Goal: Information Seeking & Learning: Learn about a topic

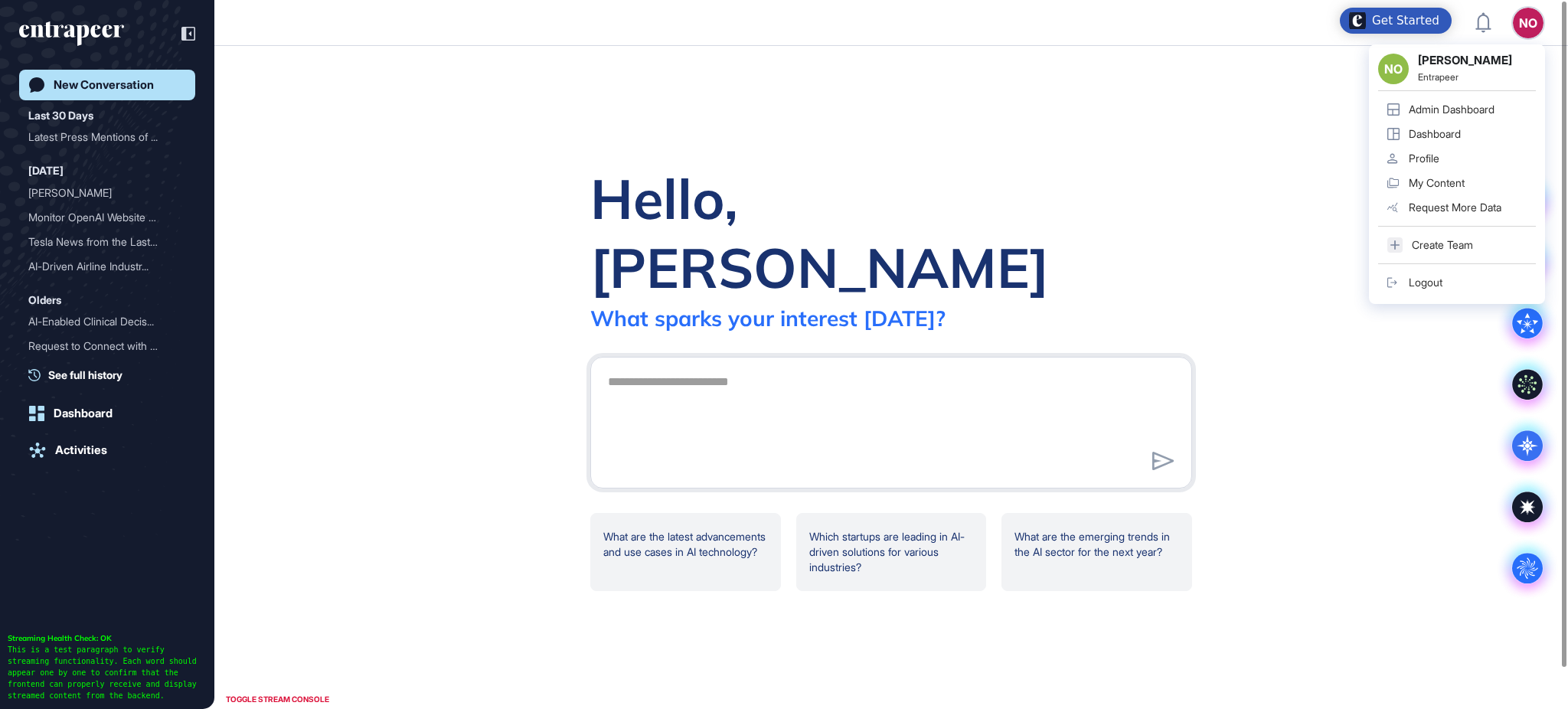
click at [1494, 104] on div "Admin Dashboard" at bounding box center [1452, 109] width 86 height 12
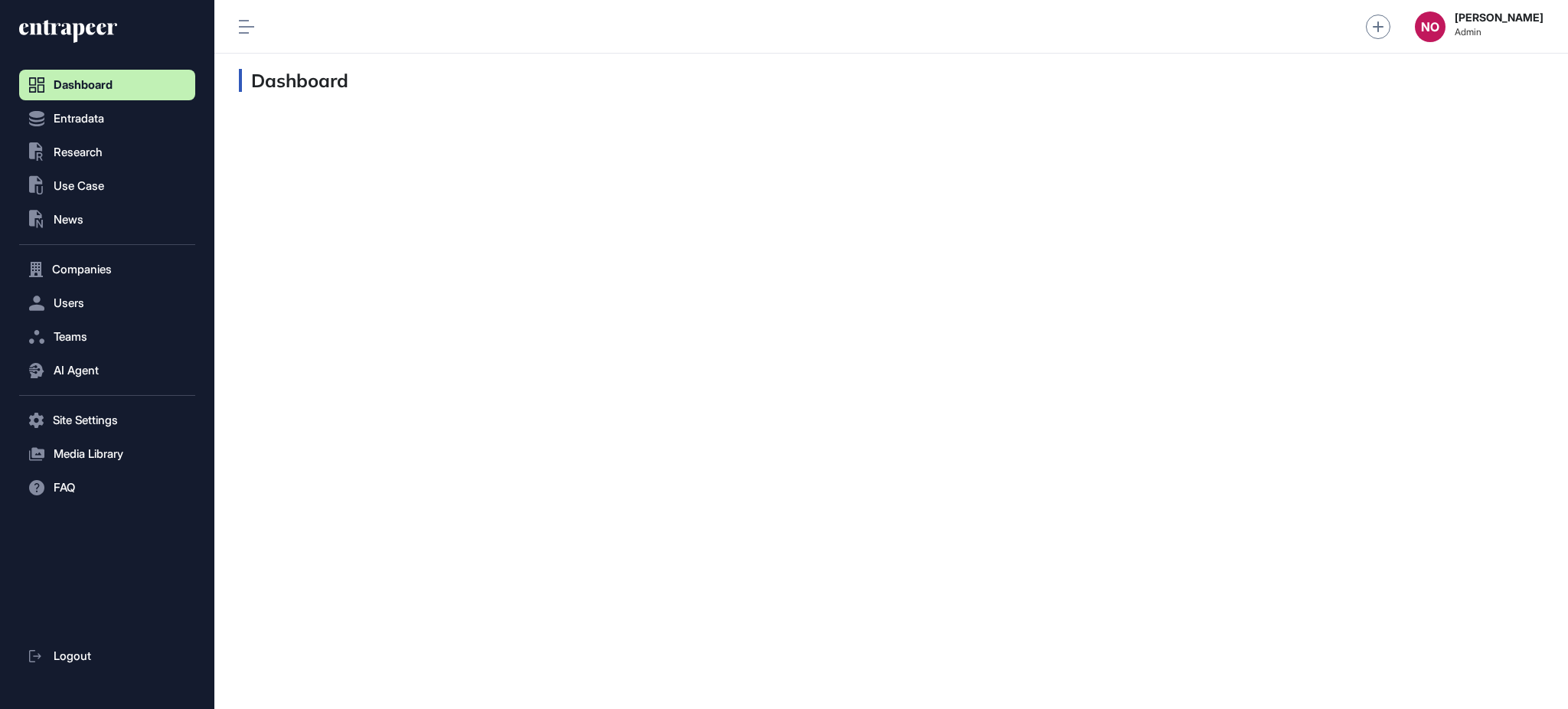
scroll to position [1, 1]
click at [98, 156] on span "Research" at bounding box center [77, 152] width 49 height 12
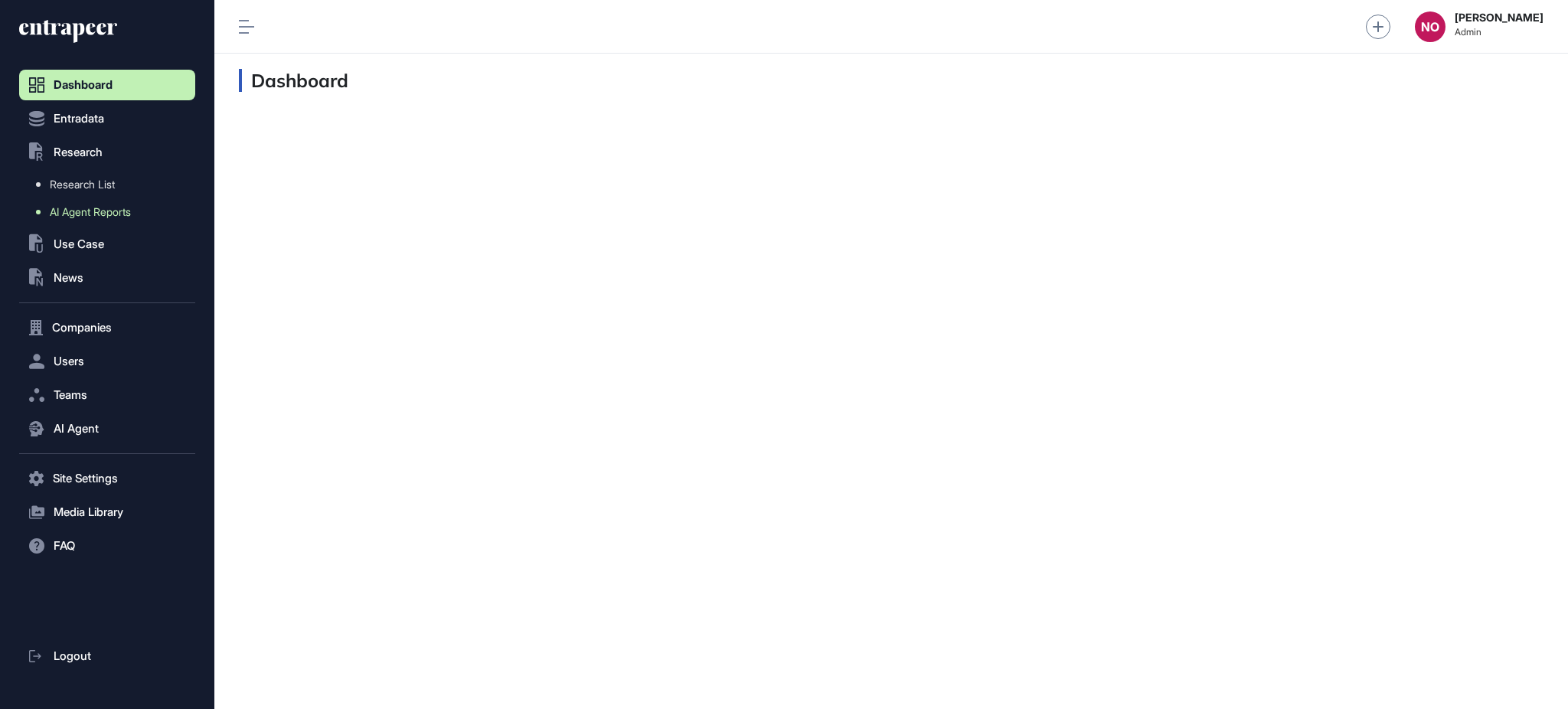
click at [104, 203] on link "AI Agent Reports" at bounding box center [111, 212] width 168 height 28
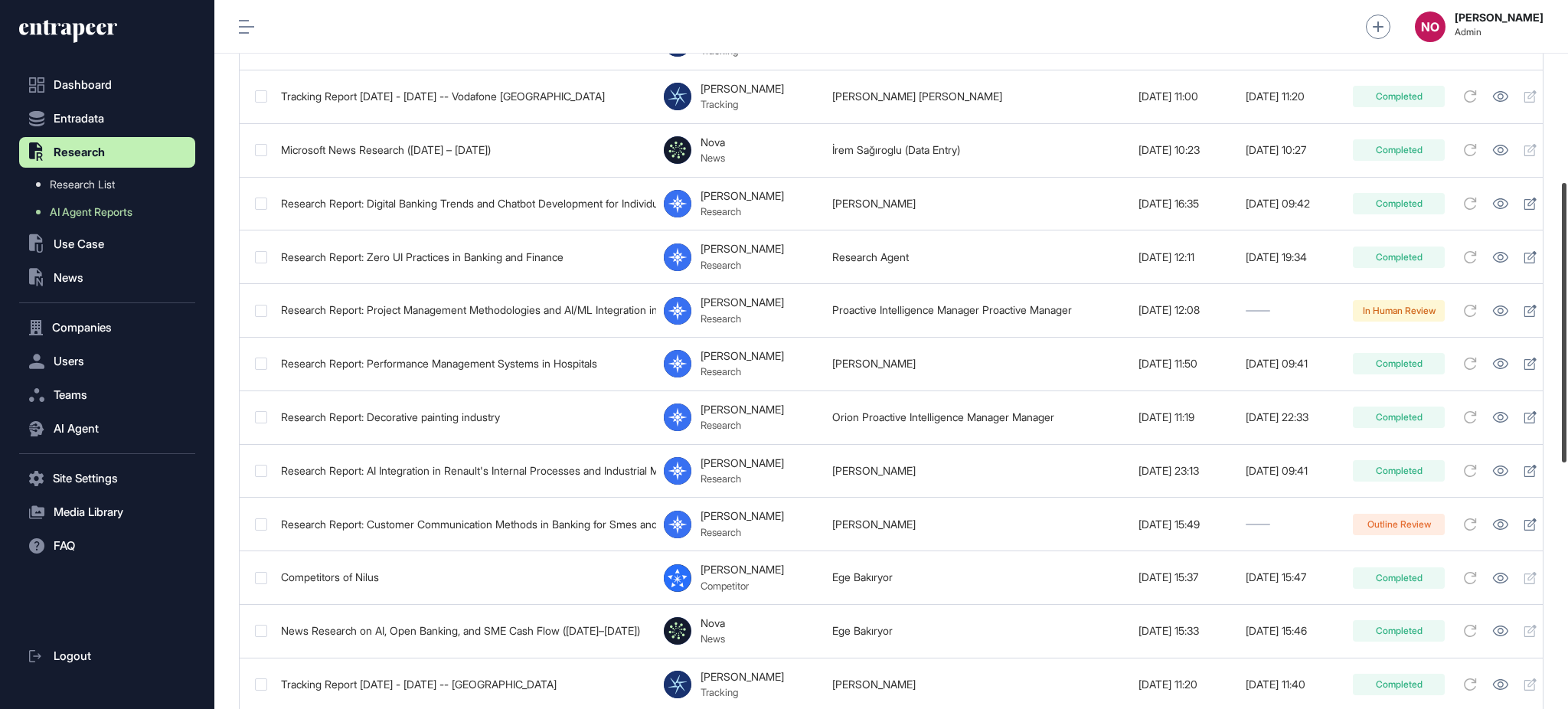
scroll to position [472, 0]
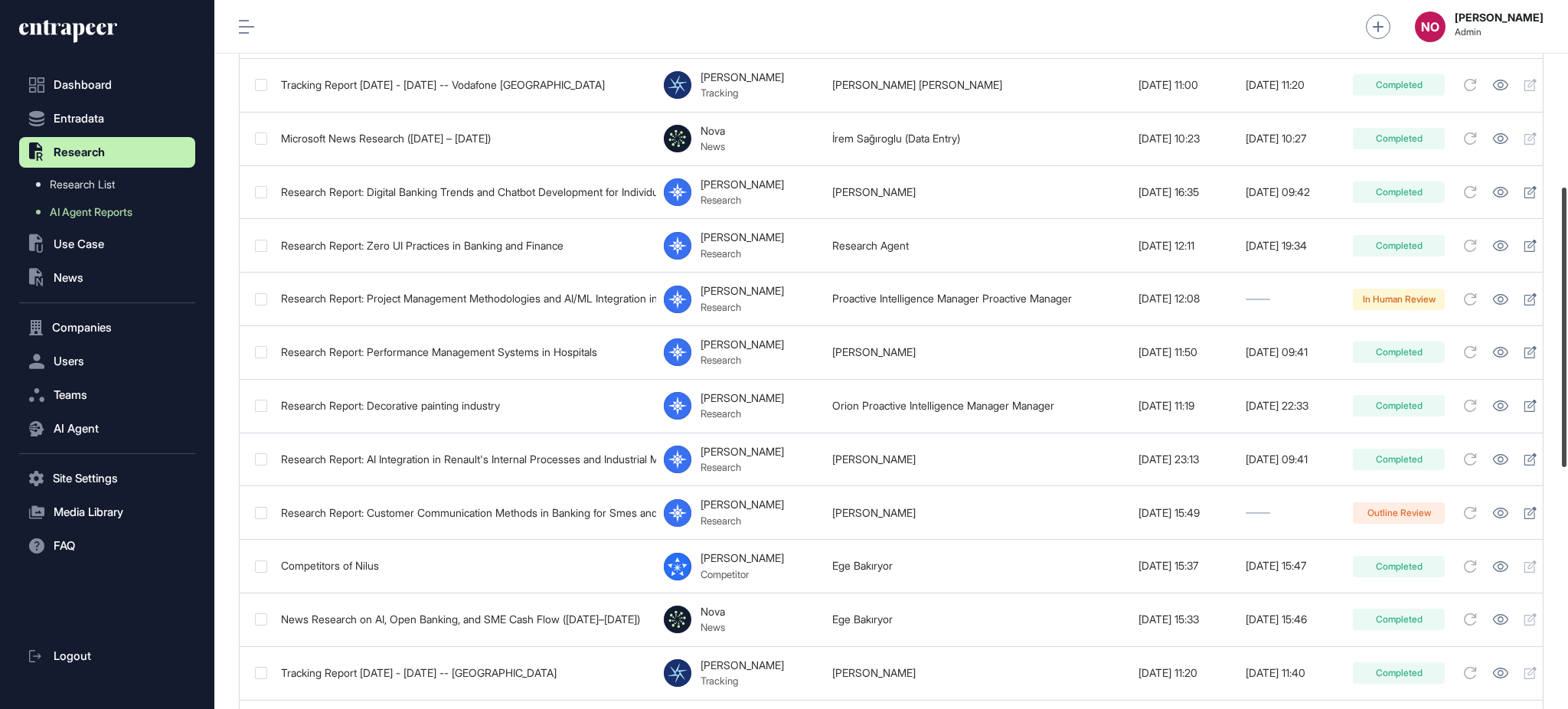
drag, startPoint x: 1566, startPoint y: 346, endPoint x: 1566, endPoint y: 410, distance: 64.0
click at [1566, 410] on div at bounding box center [1564, 327] width 5 height 280
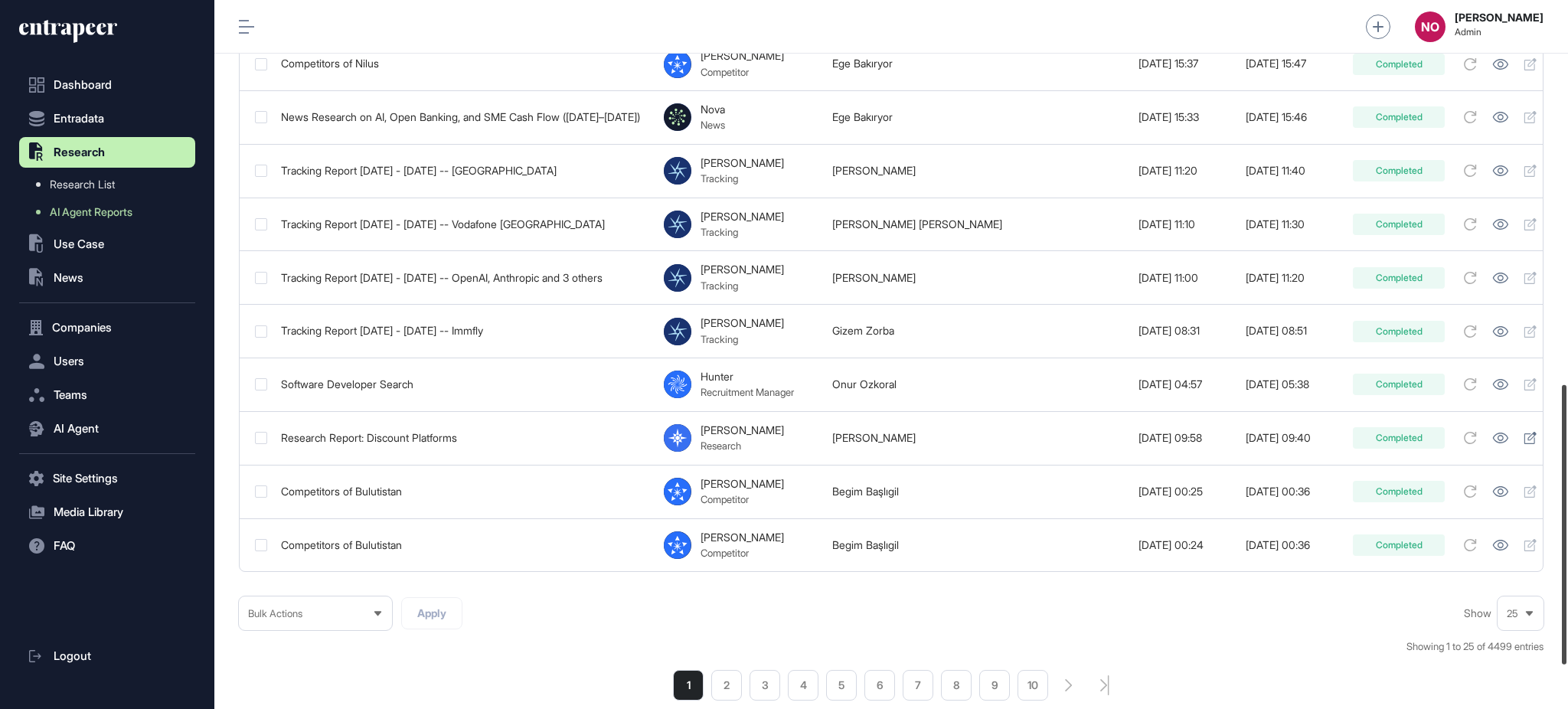
scroll to position [979, 0]
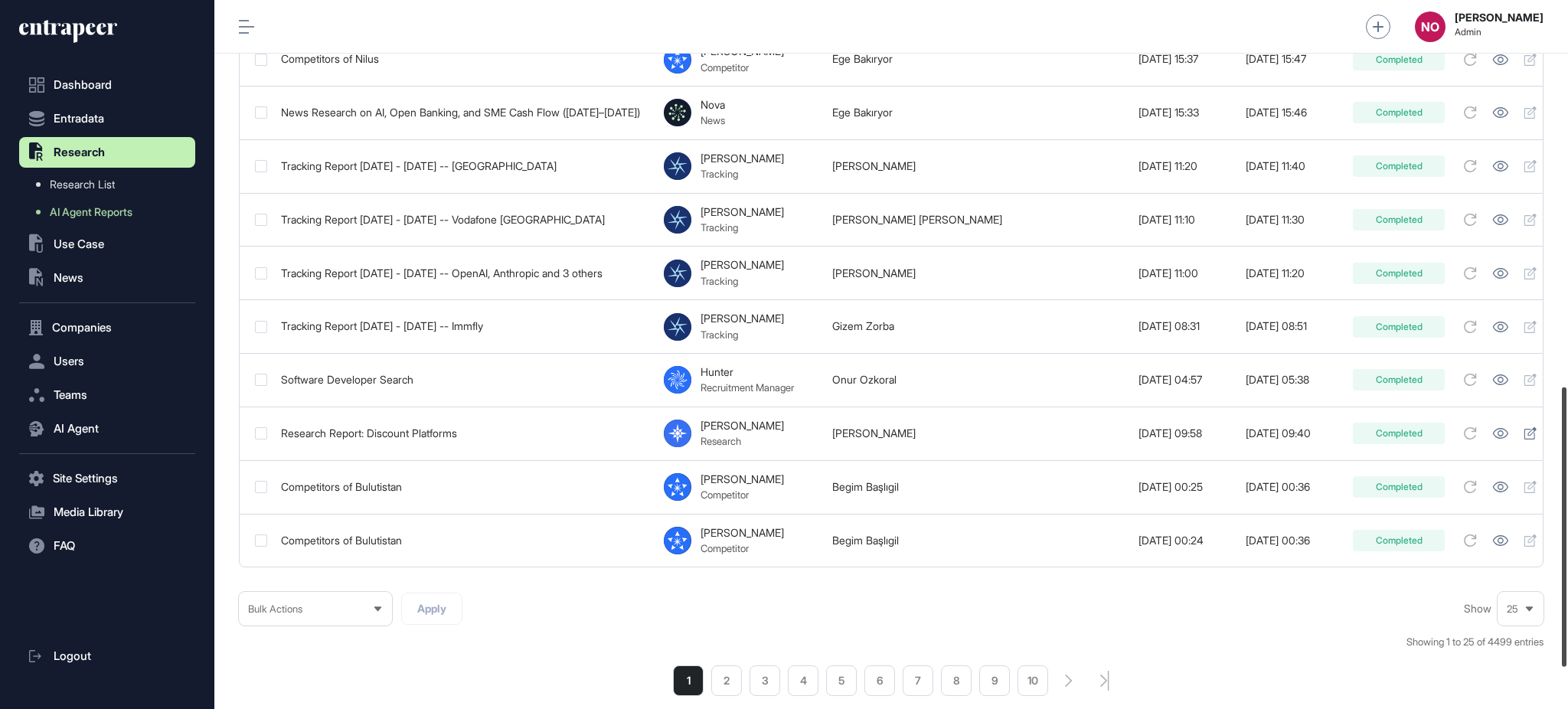
drag, startPoint x: 1566, startPoint y: 389, endPoint x: 1566, endPoint y: 589, distance: 200.0
click at [1566, 589] on div at bounding box center [1564, 527] width 5 height 280
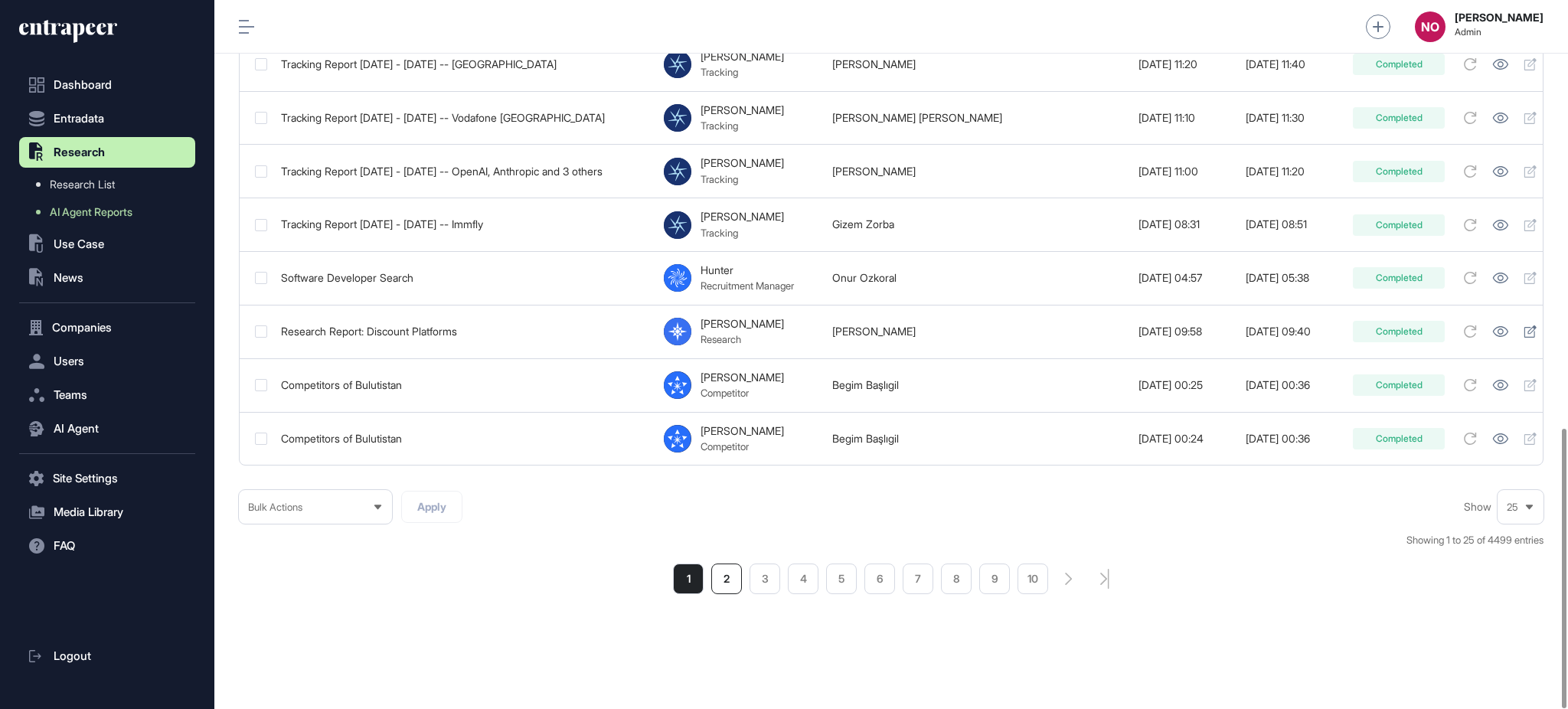
click at [738, 572] on li "2" at bounding box center [726, 579] width 30 height 30
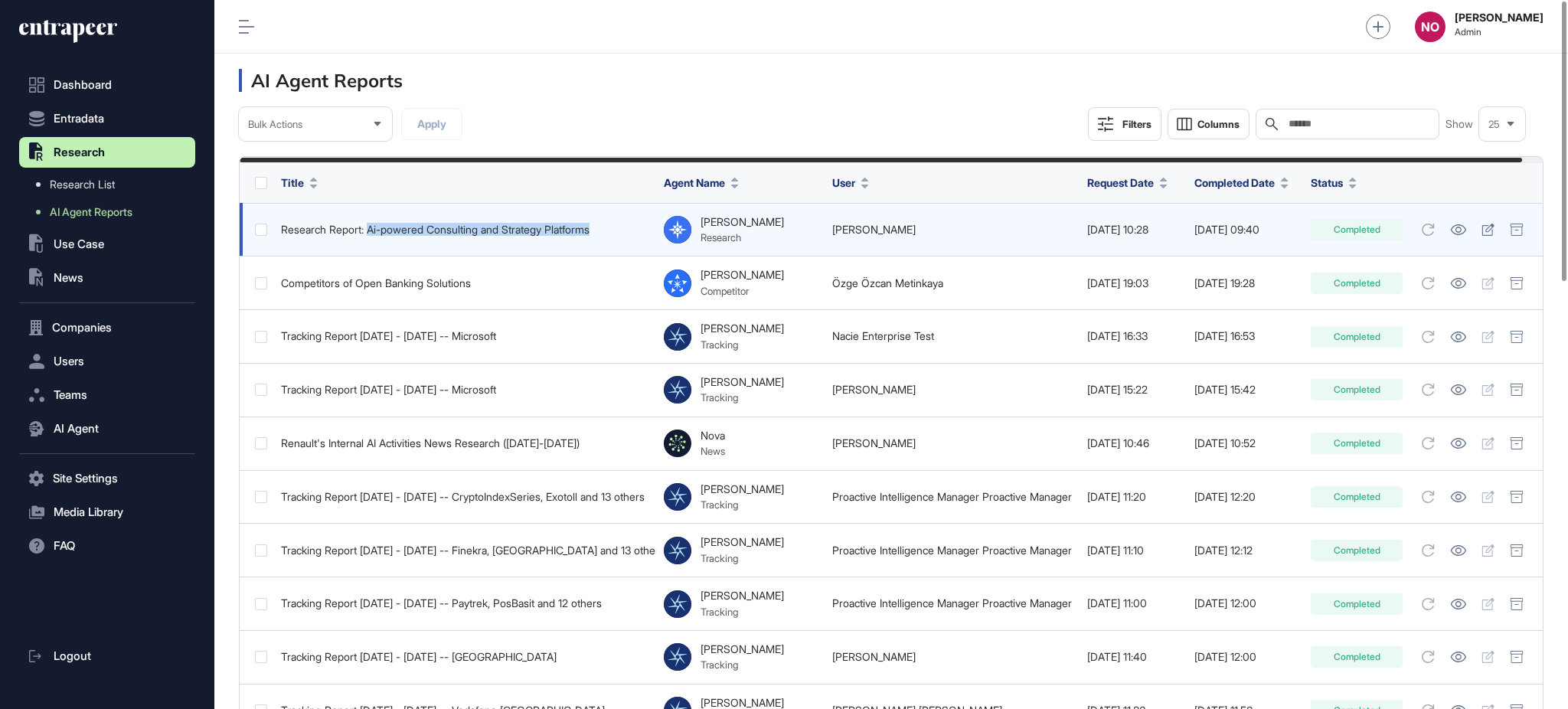
drag, startPoint x: 622, startPoint y: 231, endPoint x: 373, endPoint y: 243, distance: 249.3
click at [373, 243] on td "Research Report: Ai-powered Consulting and Strategy Platforms" at bounding box center [465, 229] width 383 height 53
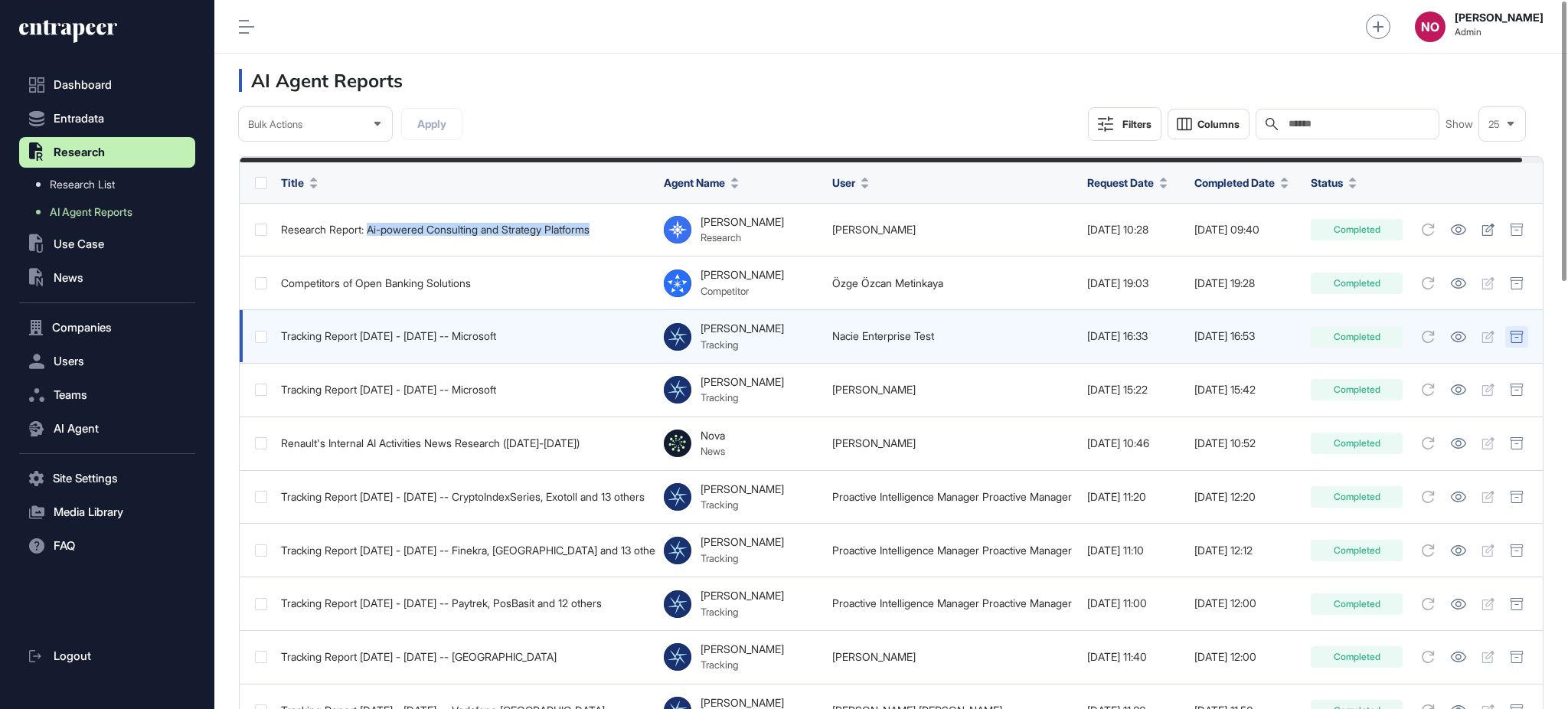
copy div "Ai-powered Consulting and Strategy Platforms"
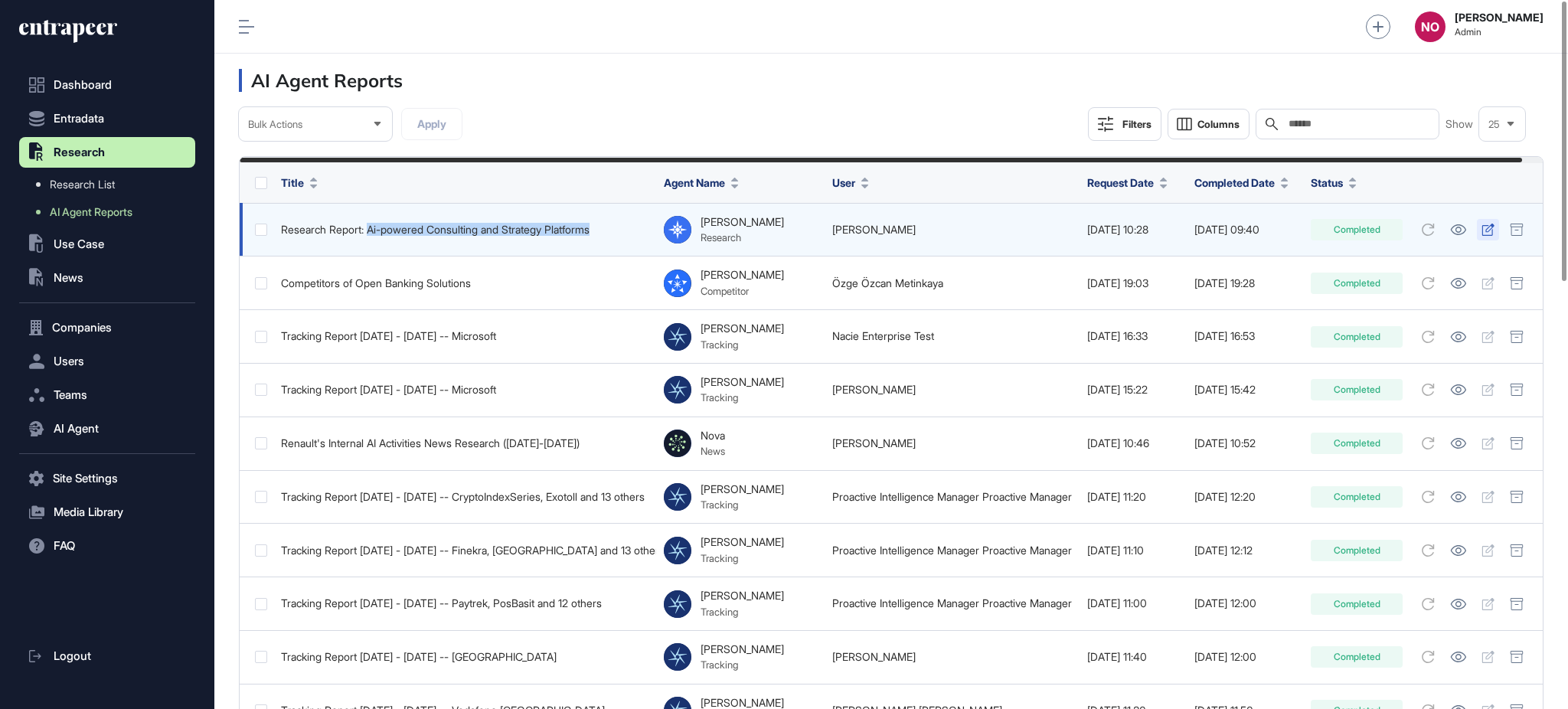
click at [1499, 237] on link at bounding box center [1487, 230] width 22 height 22
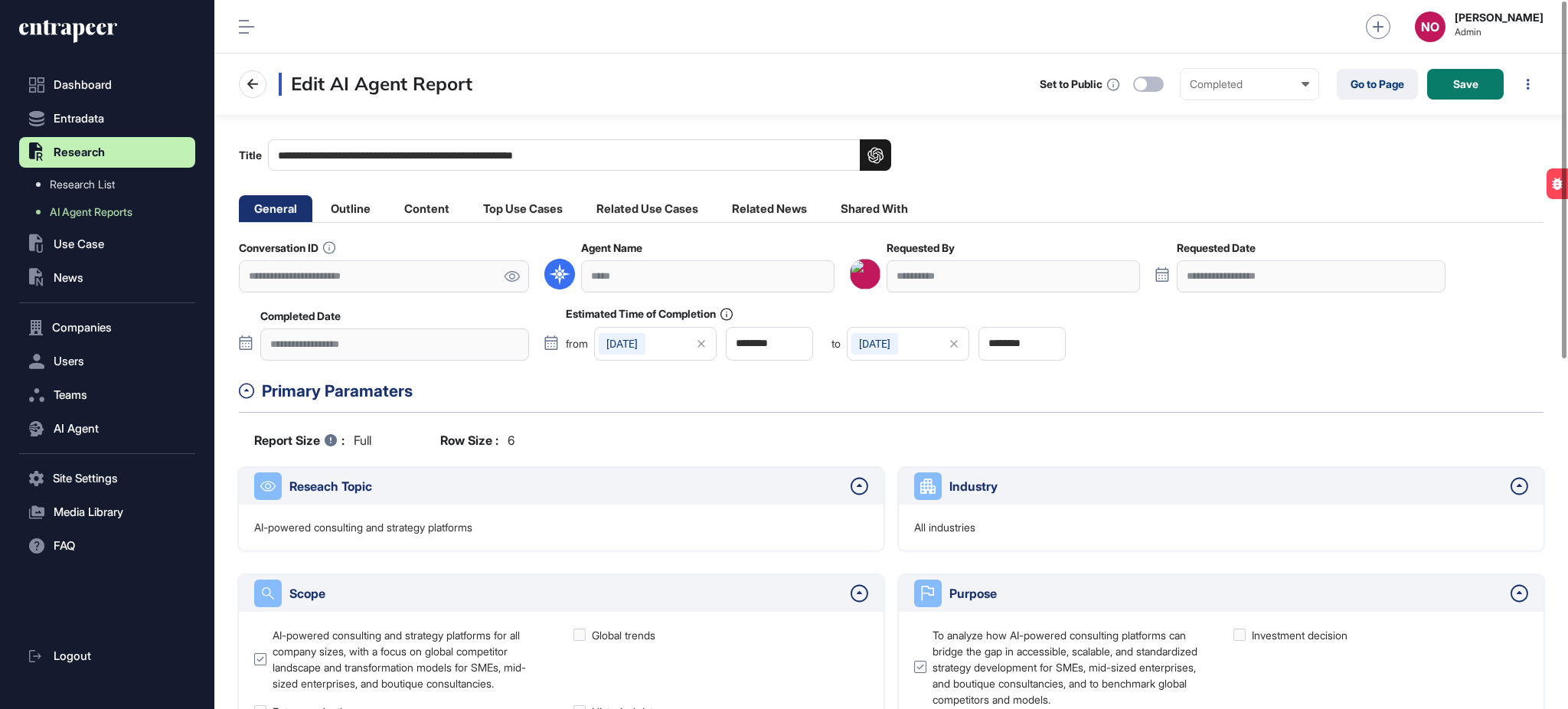
click at [517, 277] on icon at bounding box center [512, 276] width 16 height 10
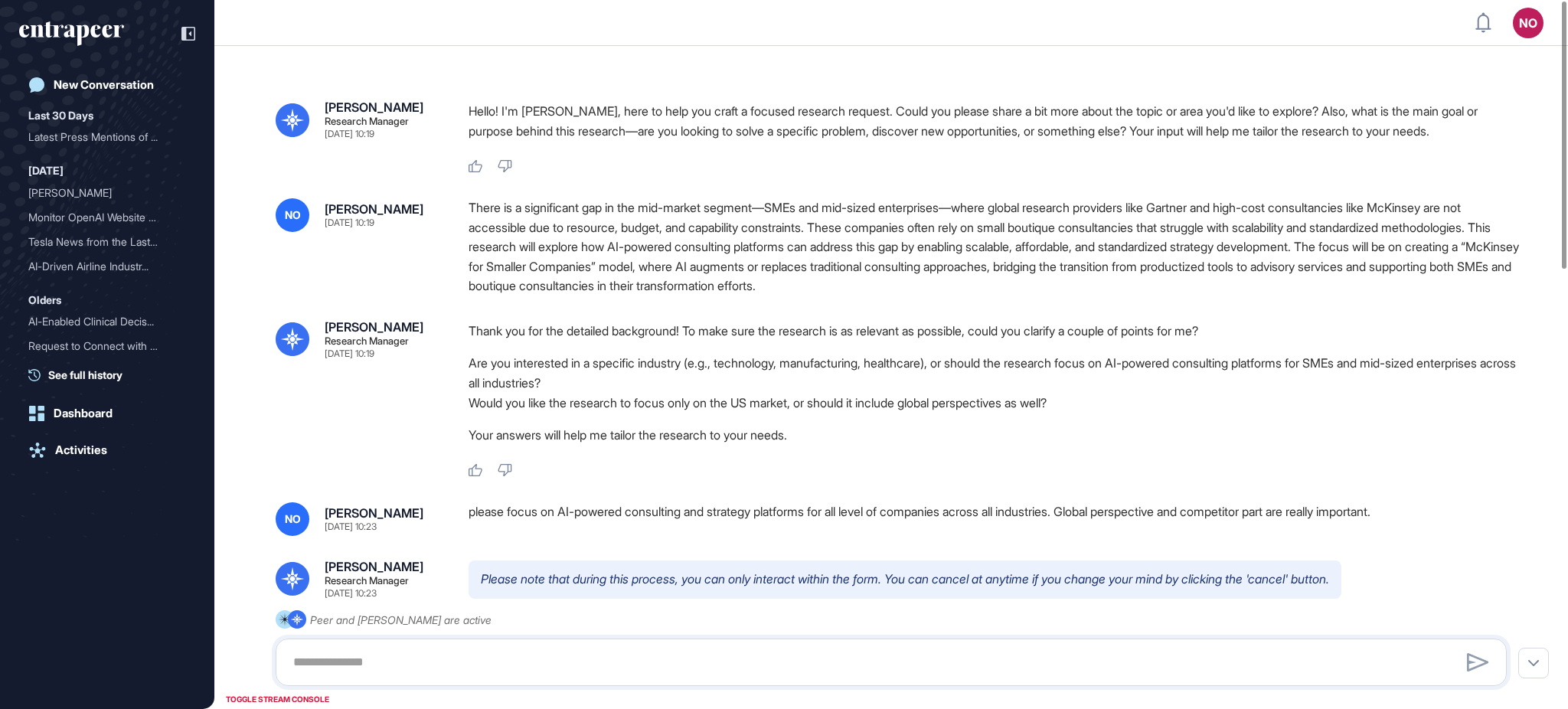
click at [489, 213] on div "There is a significant gap in the mid-market segment—SMEs and mid-sized enterpr…" at bounding box center [994, 247] width 1051 height 98
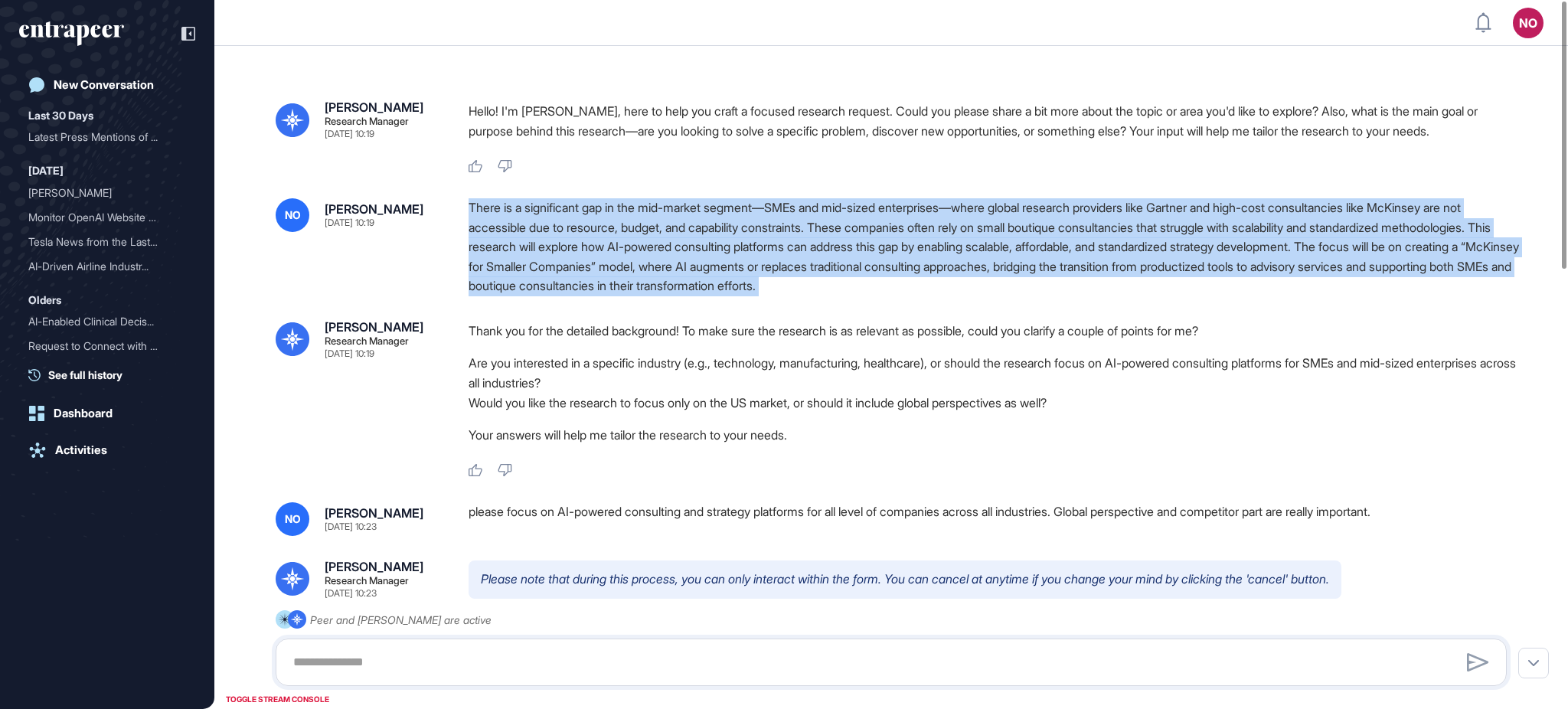
click at [489, 213] on div "There is a significant gap in the mid-market segment—SMEs and mid-sized enterpr…" at bounding box center [994, 247] width 1051 height 98
copy div "There is a significant gap in the mid-market segment—SMEs and mid-sized enterpr…"
